Goal: Transaction & Acquisition: Book appointment/travel/reservation

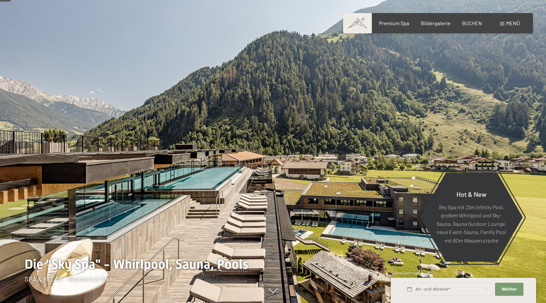
scroll to position [67, 0]
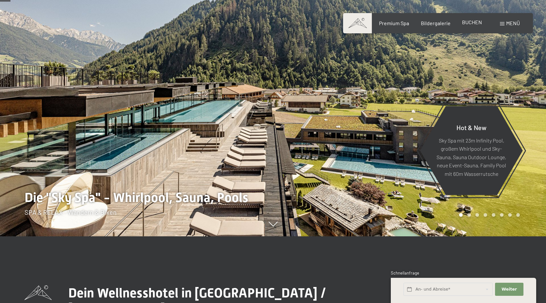
click at [471, 24] on span "BUCHEN" at bounding box center [472, 22] width 20 height 6
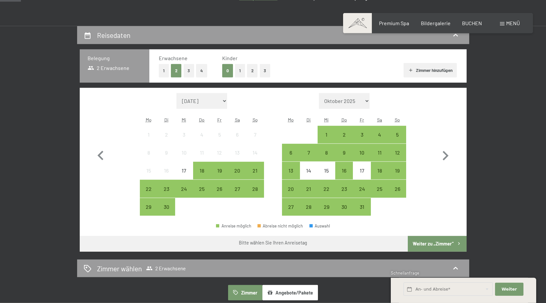
scroll to position [133, 0]
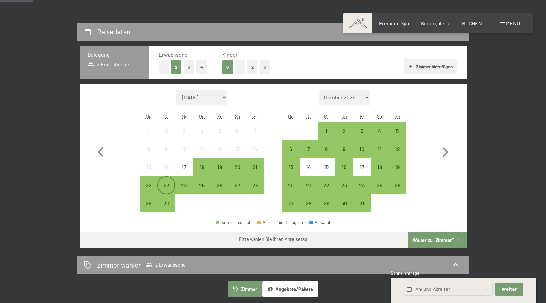
click at [166, 184] on div "23" at bounding box center [166, 191] width 16 height 16
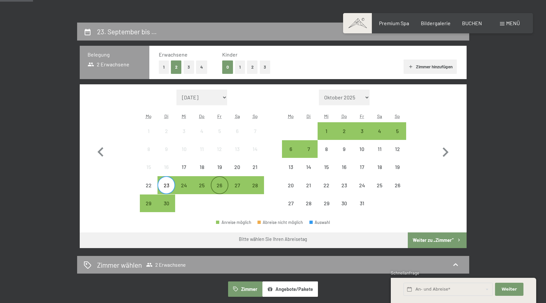
click at [220, 185] on div "26" at bounding box center [219, 191] width 16 height 16
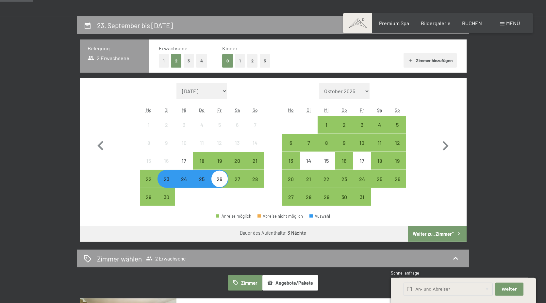
scroll to position [200, 0]
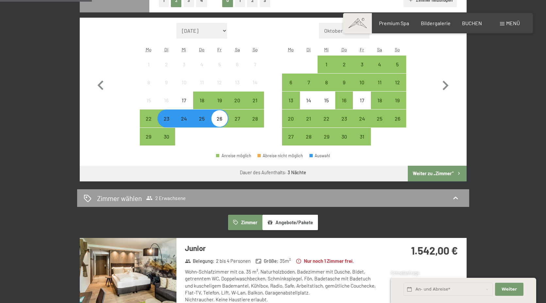
click at [430, 173] on button "Weiter zu „Zimmer“" at bounding box center [437, 174] width 59 height 16
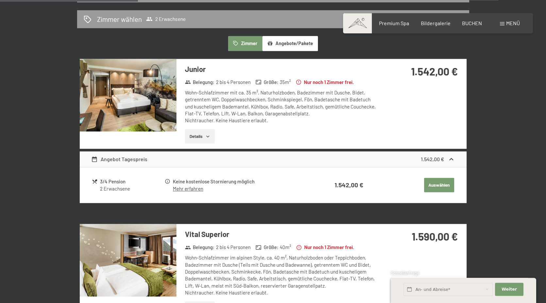
scroll to position [123, 0]
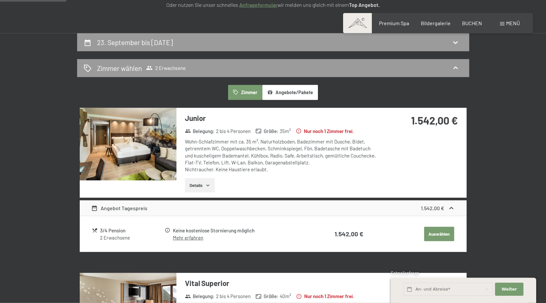
click at [139, 145] on img at bounding box center [128, 144] width 97 height 73
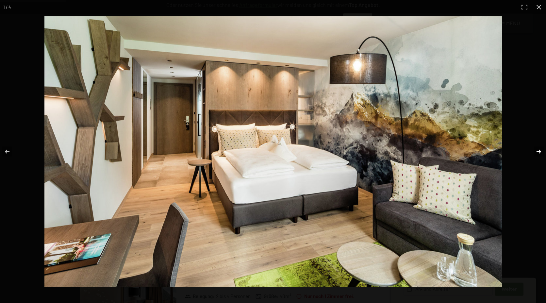
click at [538, 153] on button "button" at bounding box center [534, 151] width 23 height 33
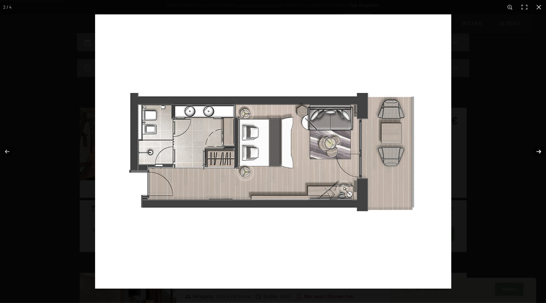
click at [538, 153] on button "button" at bounding box center [534, 151] width 23 height 33
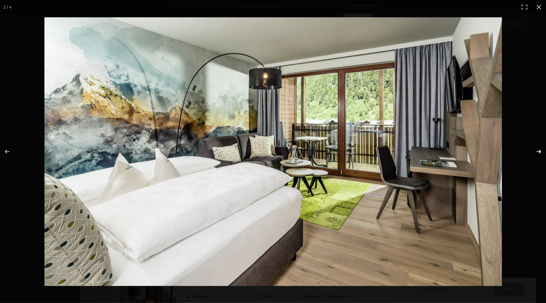
click at [538, 153] on button "button" at bounding box center [534, 151] width 23 height 33
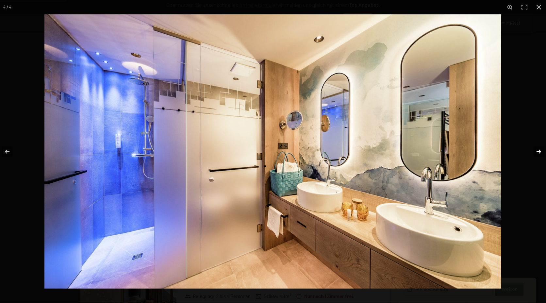
click at [538, 153] on button "button" at bounding box center [534, 151] width 23 height 33
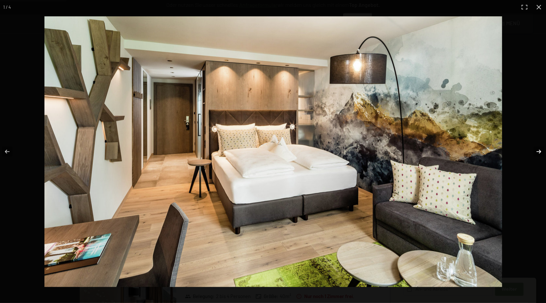
click at [538, 153] on button "button" at bounding box center [534, 151] width 23 height 33
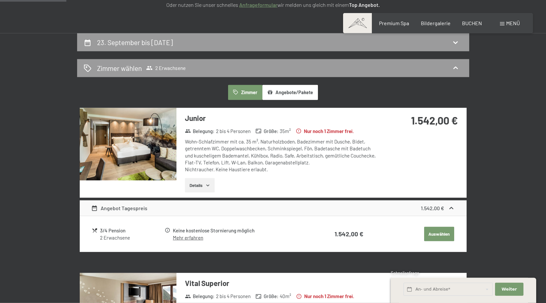
click at [432, 234] on button "Auswählen" at bounding box center [439, 234] width 30 height 14
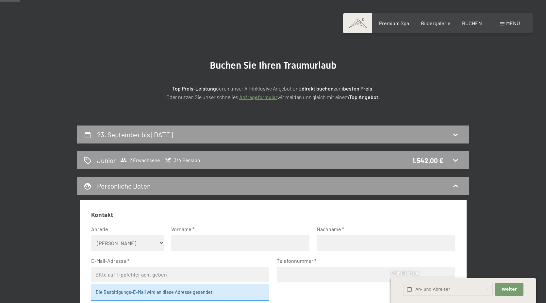
scroll to position [0, 0]
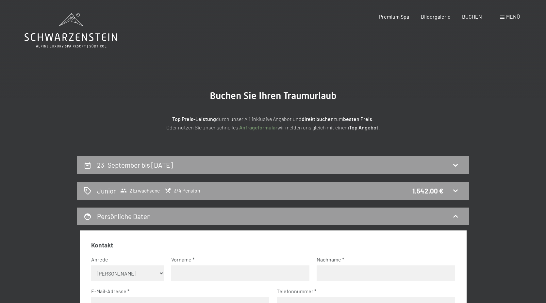
click at [75, 41] on icon at bounding box center [71, 30] width 92 height 35
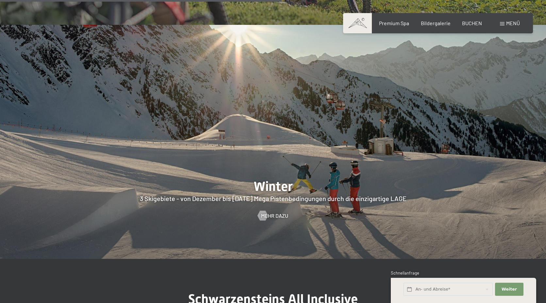
scroll to position [1600, 0]
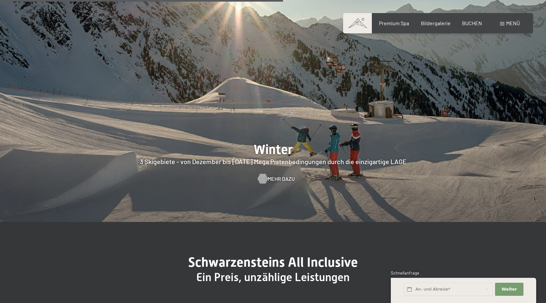
click at [279, 175] on span "Mehr dazu" at bounding box center [281, 178] width 27 height 7
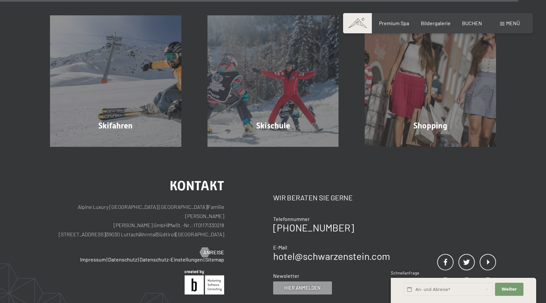
scroll to position [2200, 0]
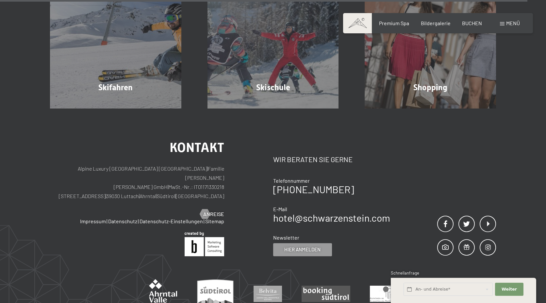
drag, startPoint x: 103, startPoint y: 155, endPoint x: 167, endPoint y: 158, distance: 64.8
click at [167, 164] on p "Alpine Luxury SPA Resort SCHWARZENSTEIN | Familie Zimmerhofer Otmar Zimmerhofer…" at bounding box center [137, 182] width 174 height 37
copy p "Dorfstraße 11 | 39030 Luttach"
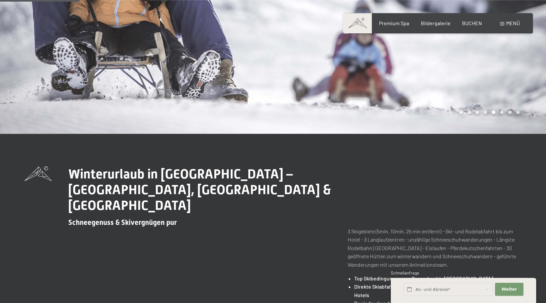
scroll to position [0, 0]
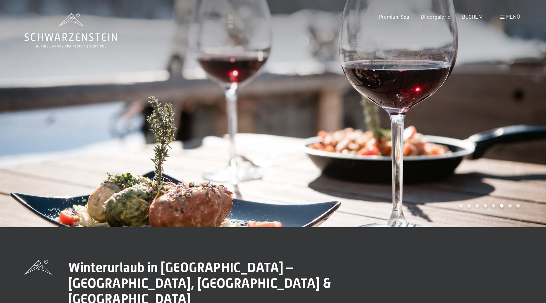
click at [63, 34] on icon at bounding box center [71, 37] width 92 height 8
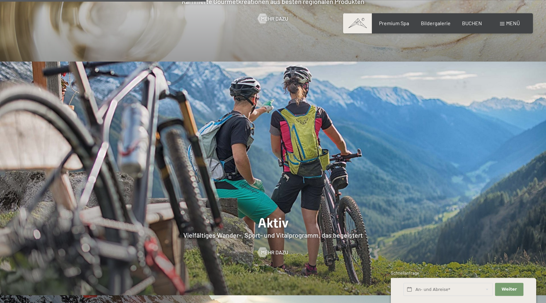
scroll to position [1300, 0]
